Goal: Task Accomplishment & Management: Complete application form

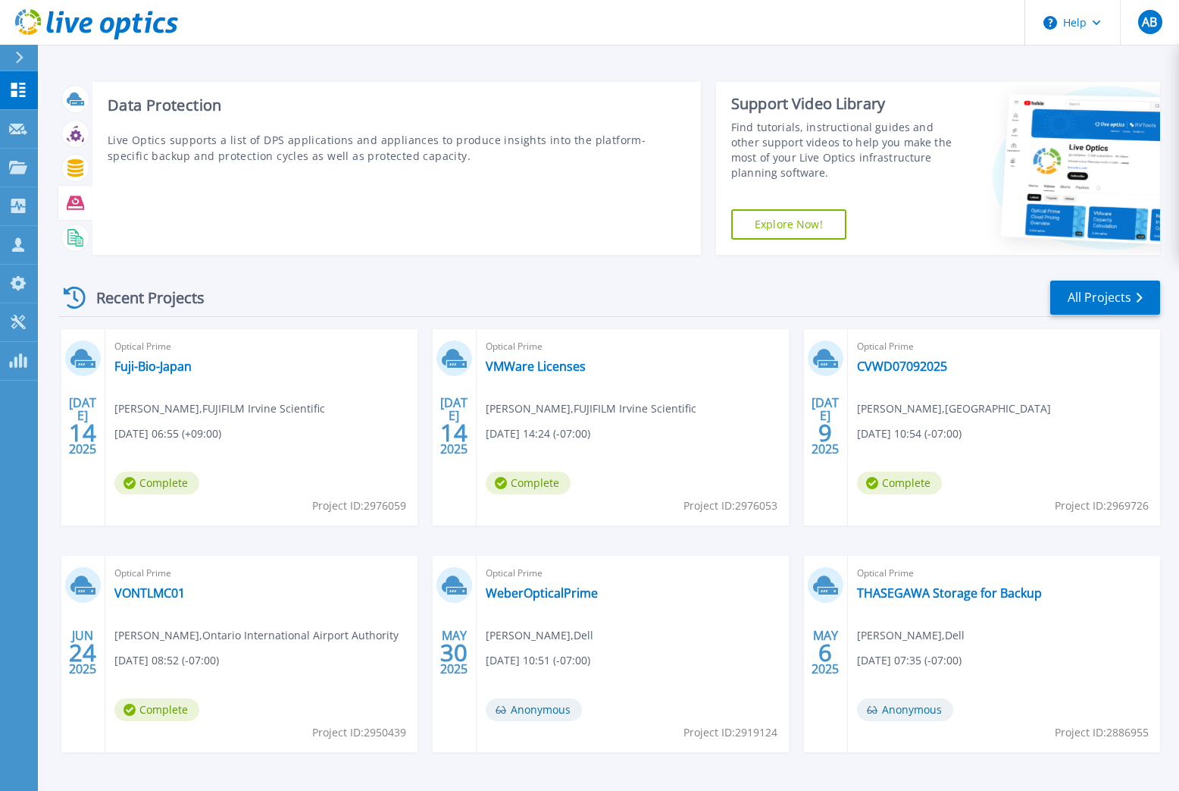
scroll to position [8, 0]
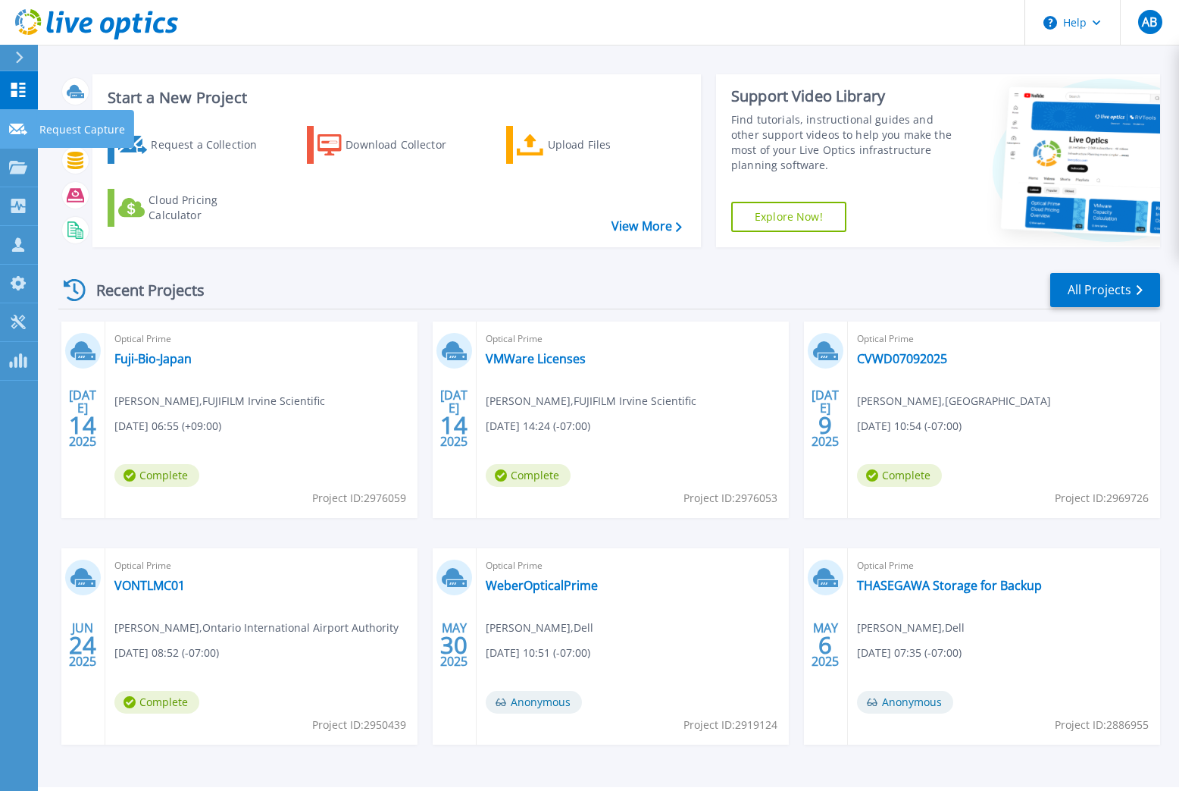
click at [47, 127] on p "Request Capture" at bounding box center [82, 129] width 86 height 39
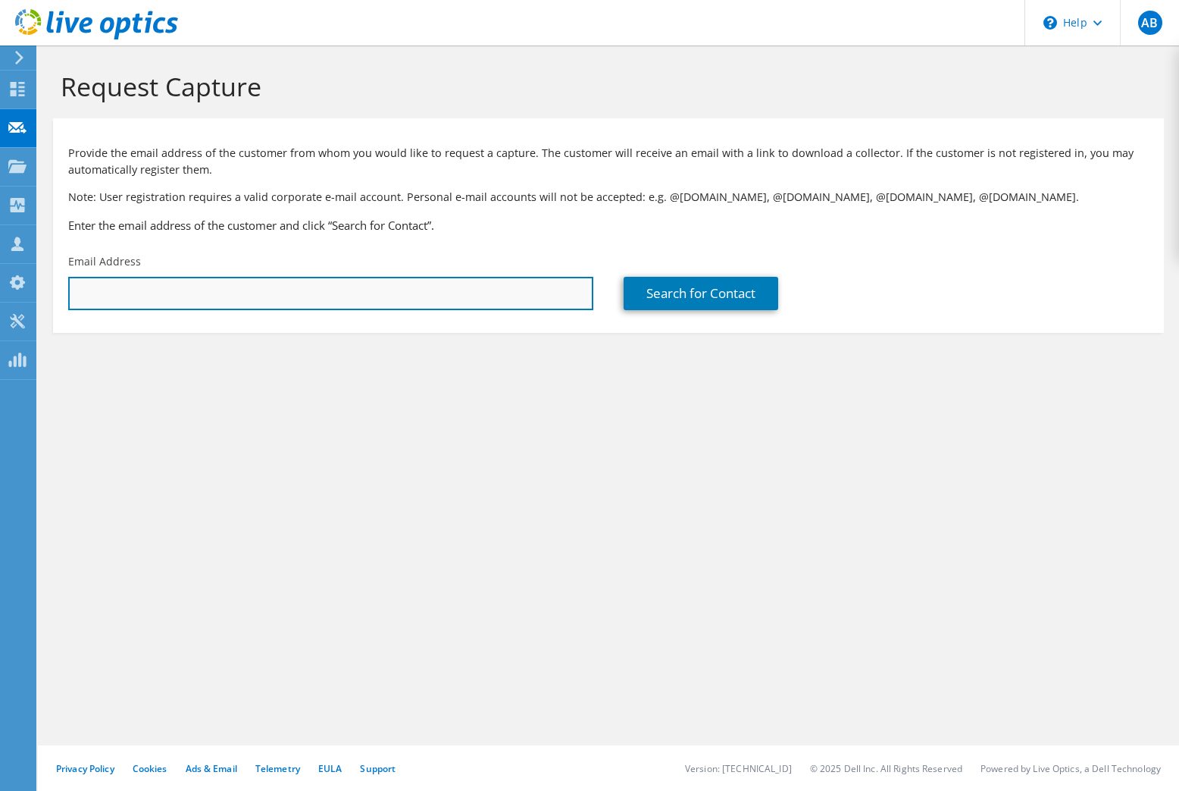
click at [305, 309] on input "text" at bounding box center [330, 293] width 525 height 33
paste input "[PERSON_NAME] <[EMAIL_ADDRESS][DOMAIN_NAME]>"
click at [163, 296] on input "[PERSON_NAME] <[EMAIL_ADDRESS][DOMAIN_NAME]>" at bounding box center [330, 293] width 525 height 33
drag, startPoint x: 163, startPoint y: 292, endPoint x: 31, endPoint y: 289, distance: 131.9
click at [31, 289] on div "AB Partner Team Member [PERSON_NAME] [PERSON_NAME][EMAIL_ADDRESS][DOMAIN_NAME] …" at bounding box center [589, 395] width 1179 height 791
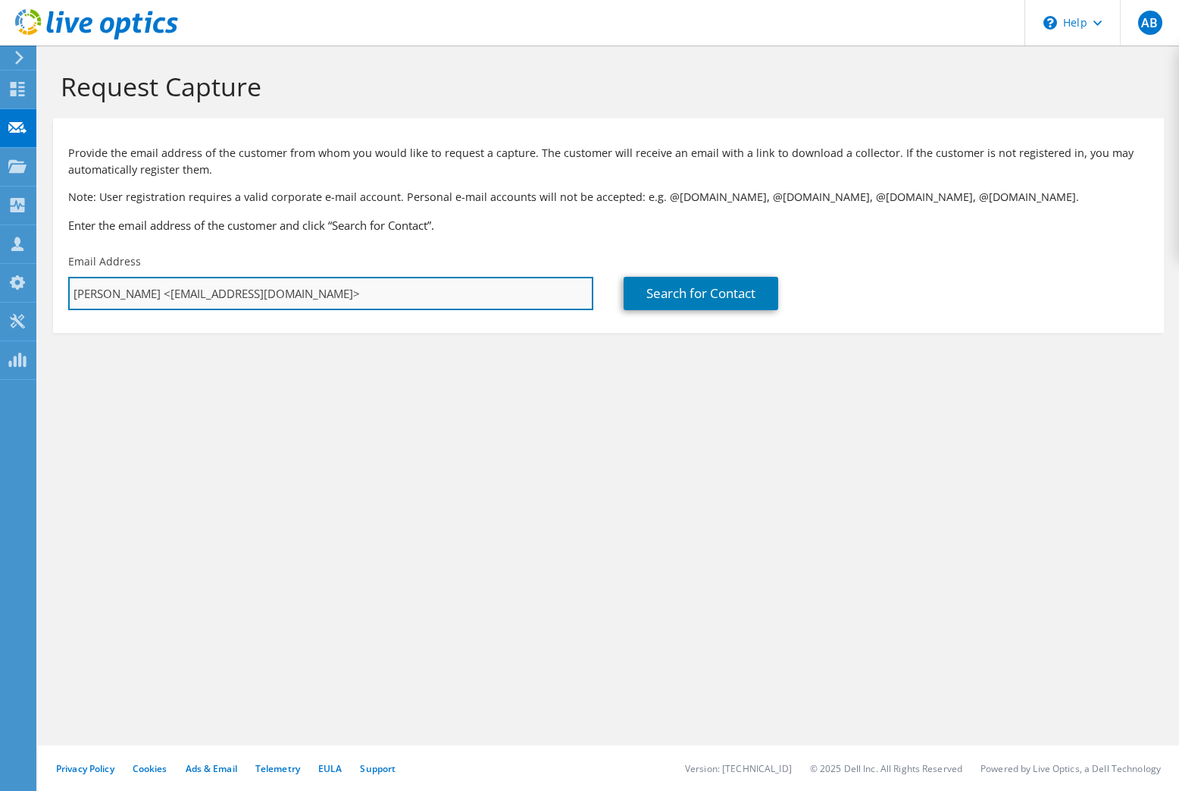
click at [121, 299] on input "[PERSON_NAME] <[EMAIL_ADDRESS][DOMAIN_NAME]>" at bounding box center [330, 293] width 525 height 33
drag, startPoint x: 161, startPoint y: 292, endPoint x: 76, endPoint y: 296, distance: 85.7
click at [76, 296] on input "[PERSON_NAME] <[EMAIL_ADDRESS][DOMAIN_NAME]>" at bounding box center [330, 293] width 525 height 33
click at [214, 293] on input "[EMAIL_ADDRESS][DOMAIN_NAME]>" at bounding box center [330, 293] width 525 height 33
type input "[EMAIL_ADDRESS][DOMAIN_NAME]"
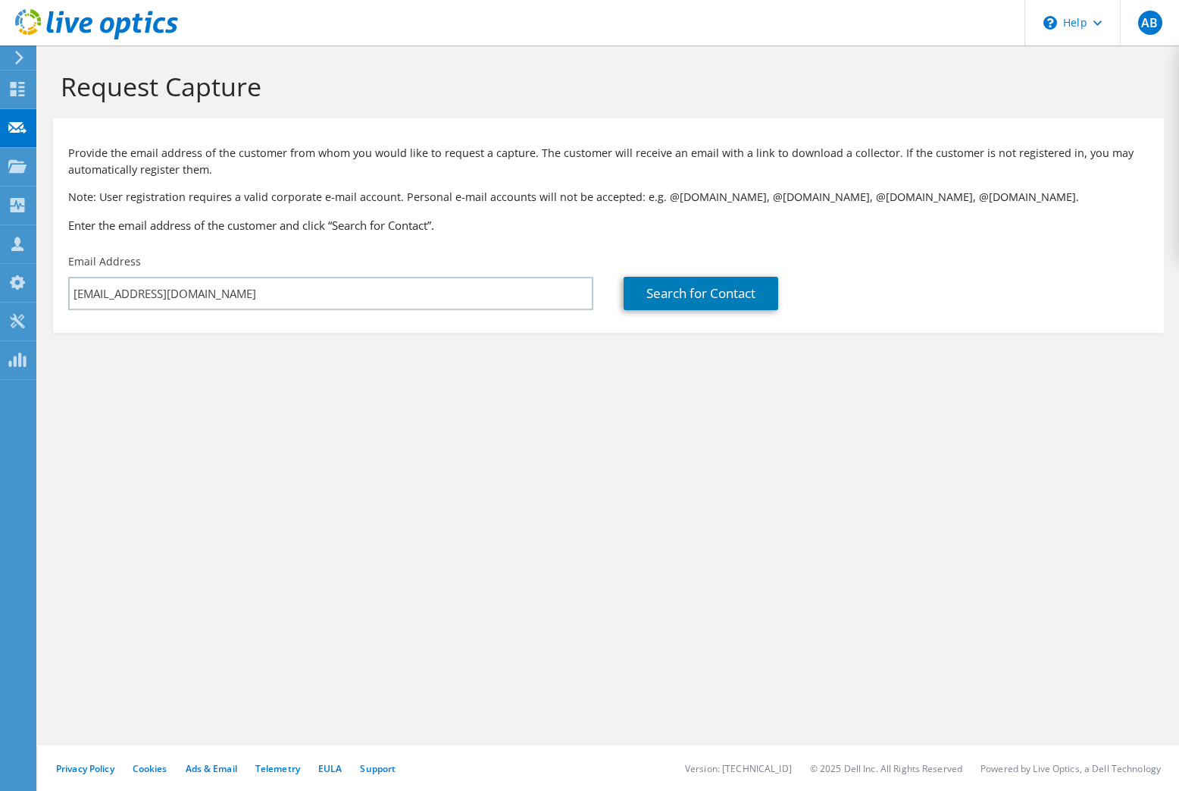
drag, startPoint x: 241, startPoint y: 254, endPoint x: 226, endPoint y: 259, distance: 16.1
click at [241, 254] on div "Email Address [EMAIL_ADDRESS][DOMAIN_NAME]" at bounding box center [331, 281] width 556 height 71
click at [672, 291] on link "Search for Contact" at bounding box center [701, 293] width 155 height 33
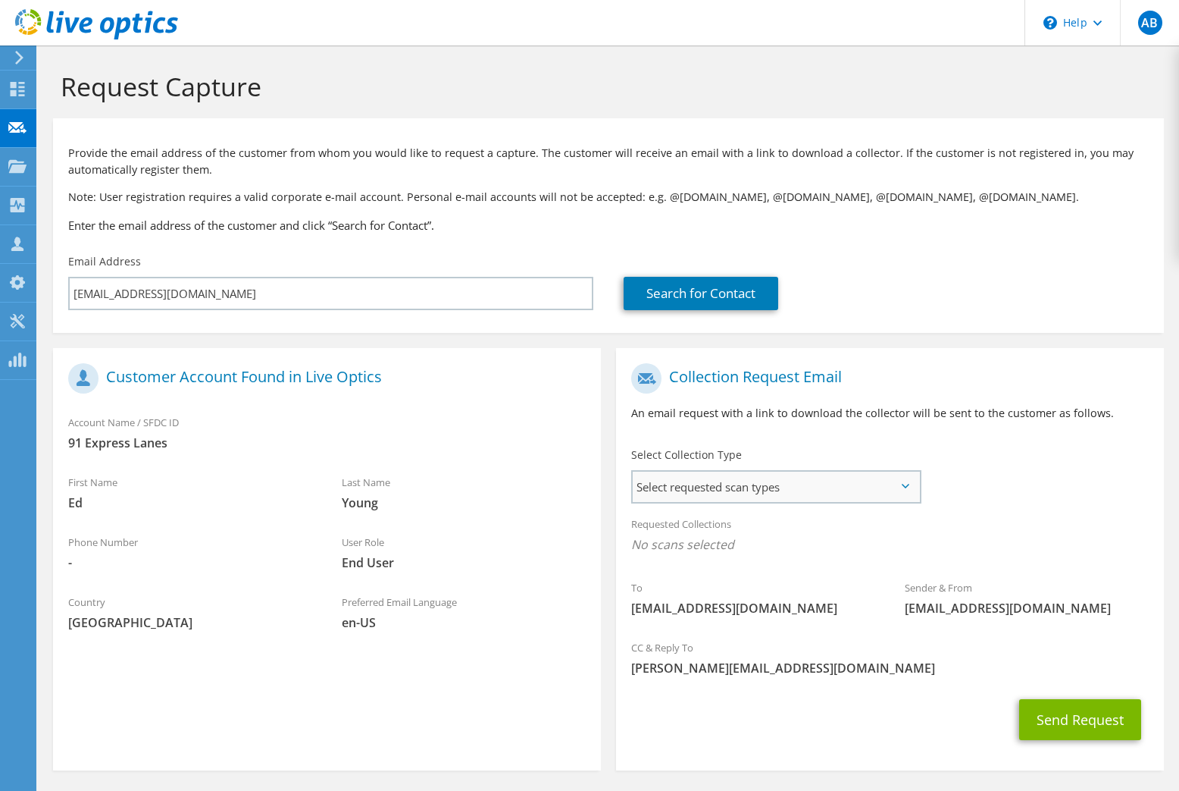
click at [725, 472] on span "Select requested scan types" at bounding box center [776, 486] width 287 height 30
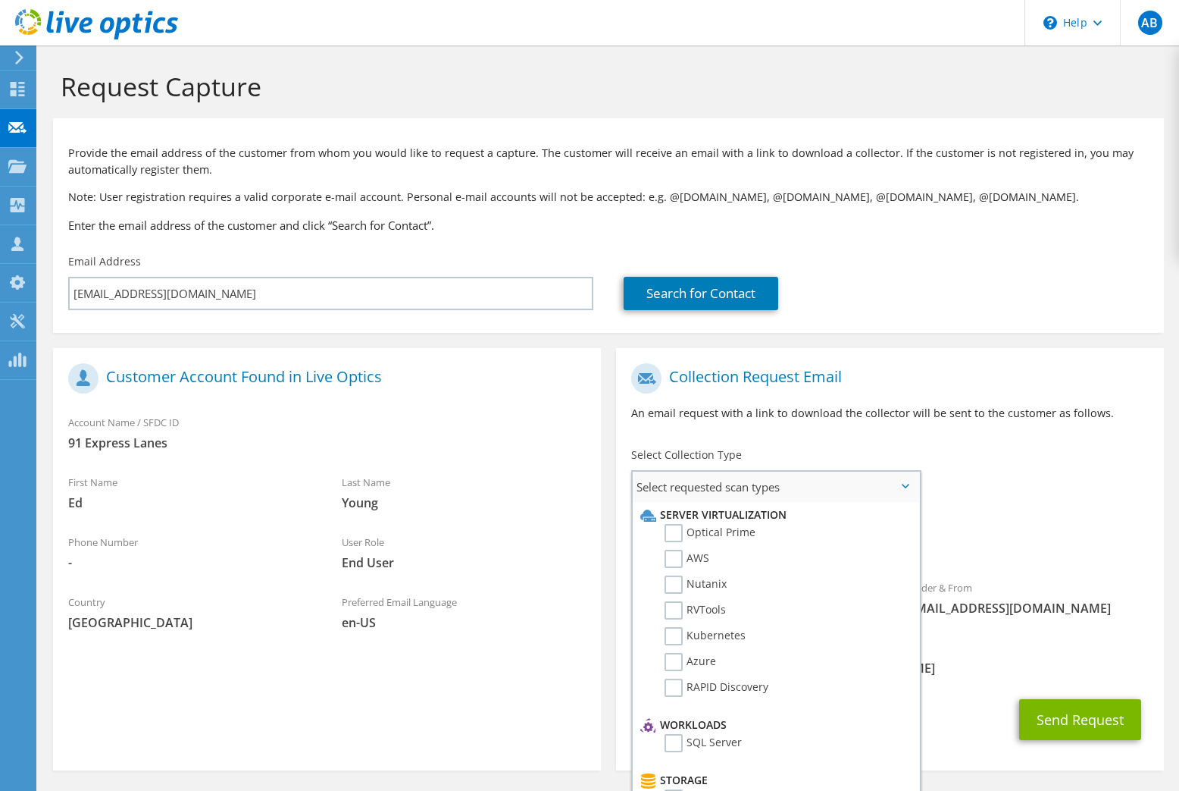
click at [715, 524] on li "Server Virtualization" at bounding box center [774, 515] width 275 height 18
click at [721, 532] on label "Optical Prime" at bounding box center [710, 533] width 91 height 18
click at [0, 0] on input "Optical Prime" at bounding box center [0, 0] width 0 height 0
drag, startPoint x: 844, startPoint y: 436, endPoint x: 882, endPoint y: 484, distance: 61.1
click at [844, 436] on div "Collection Request Email An email request with a link to download the collector…" at bounding box center [890, 398] width 548 height 84
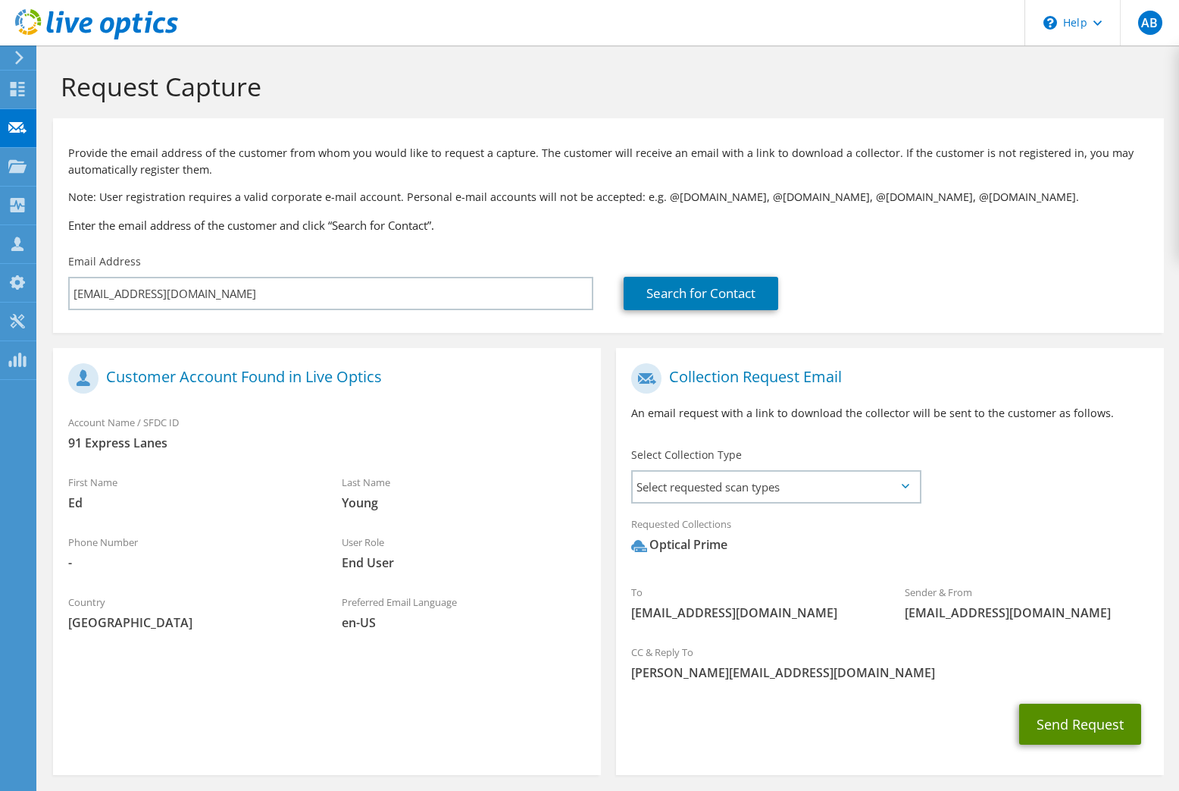
click at [1064, 732] on button "Send Request" at bounding box center [1081, 723] width 122 height 41
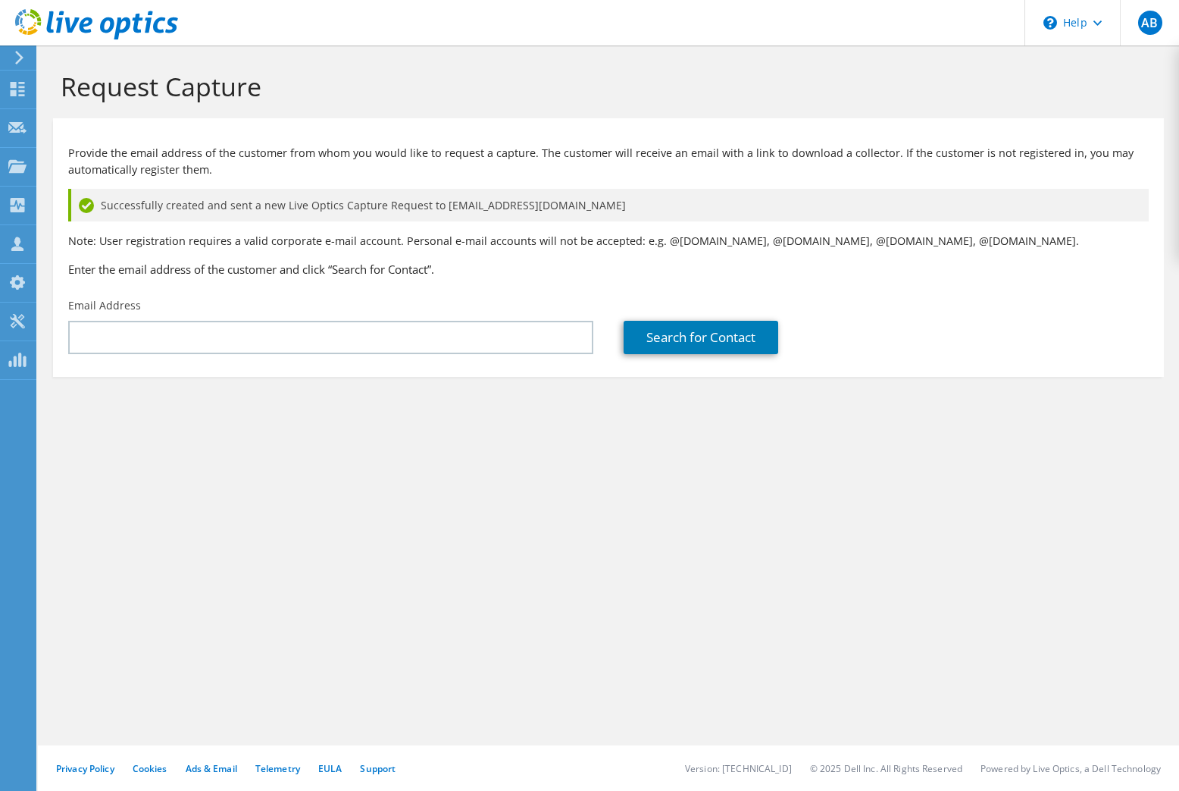
click at [700, 533] on div "Request Capture Provide the email address of the customer from whom you would l…" at bounding box center [609, 417] width 1142 height 745
